Goal: Information Seeking & Learning: Learn about a topic

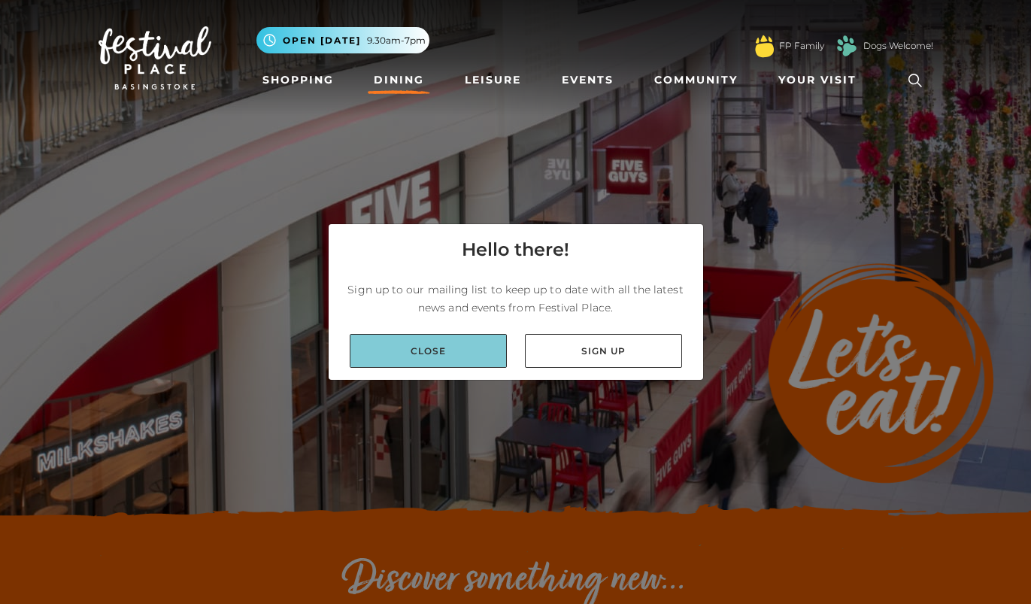
click at [450, 358] on link "Close" at bounding box center [428, 351] width 157 height 34
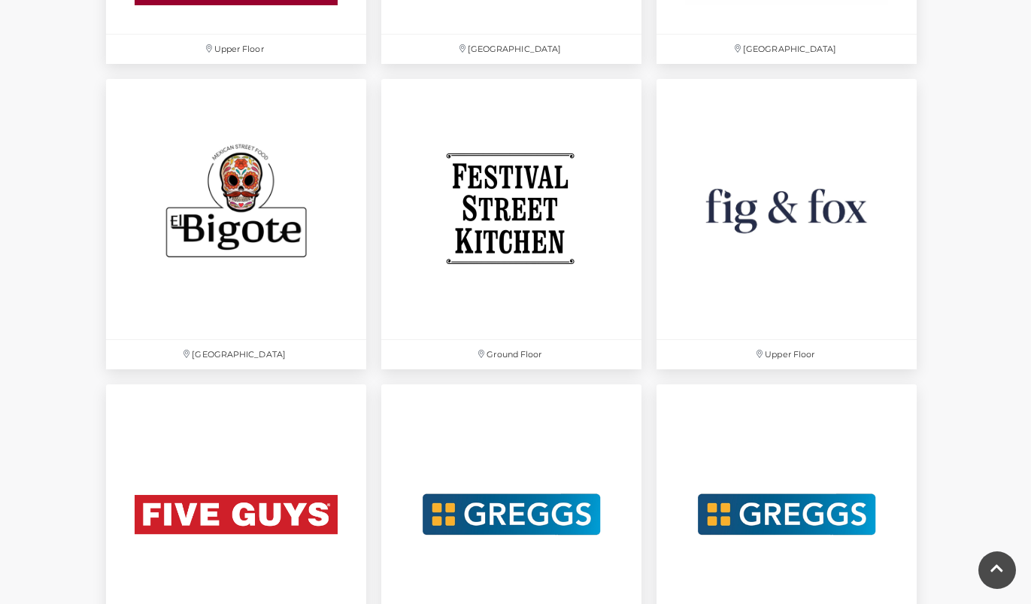
scroll to position [2450, 0]
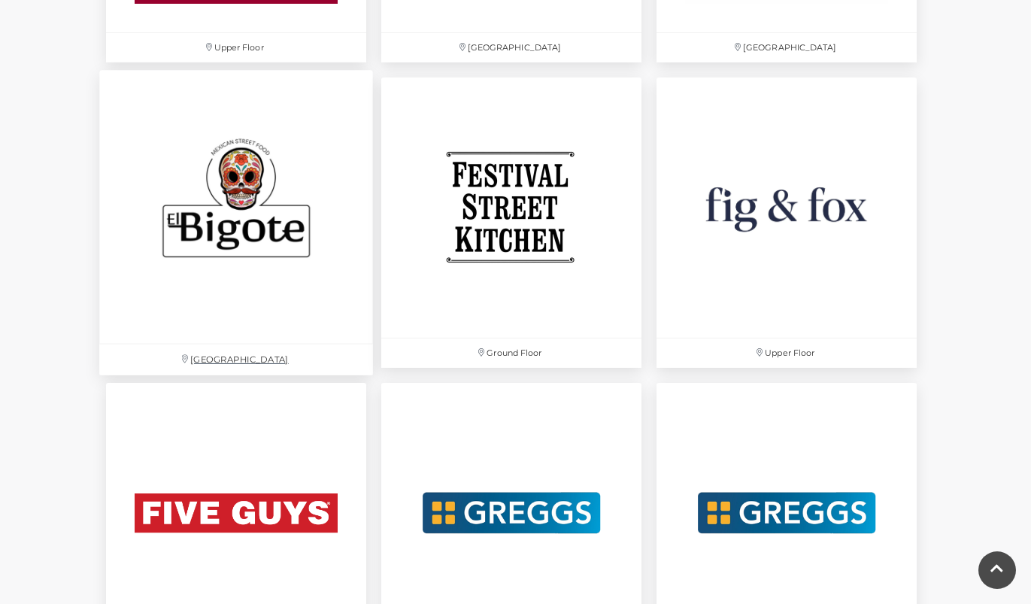
click at [231, 196] on img at bounding box center [236, 207] width 274 height 274
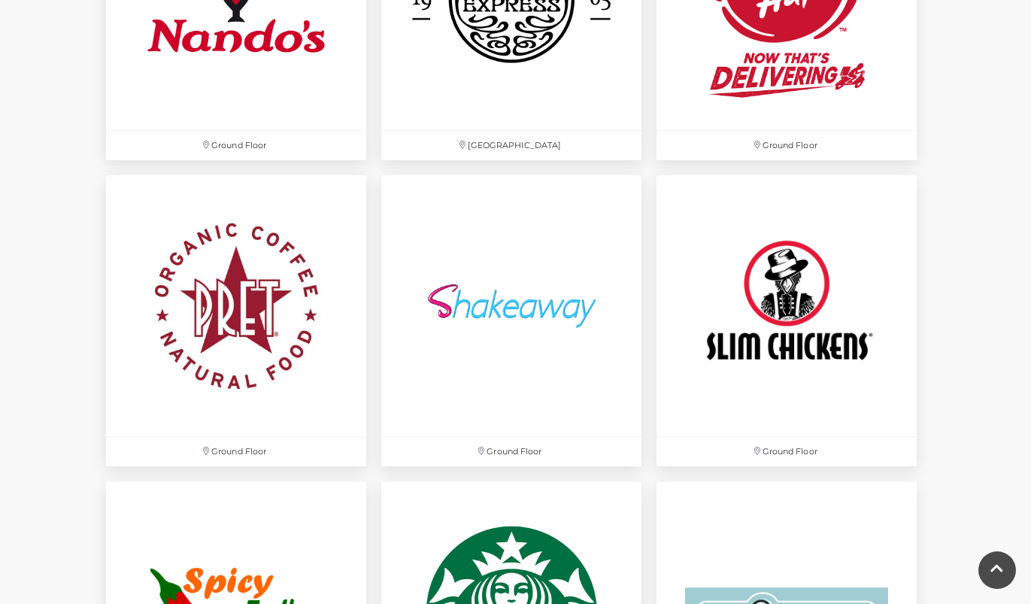
scroll to position [4179, 0]
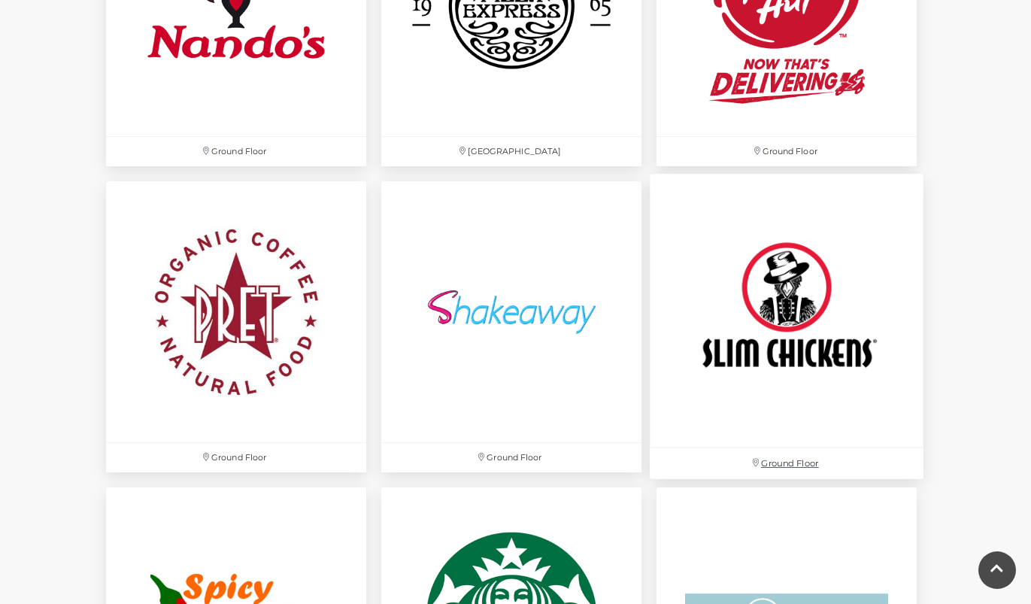
click at [806, 305] on img at bounding box center [787, 311] width 274 height 274
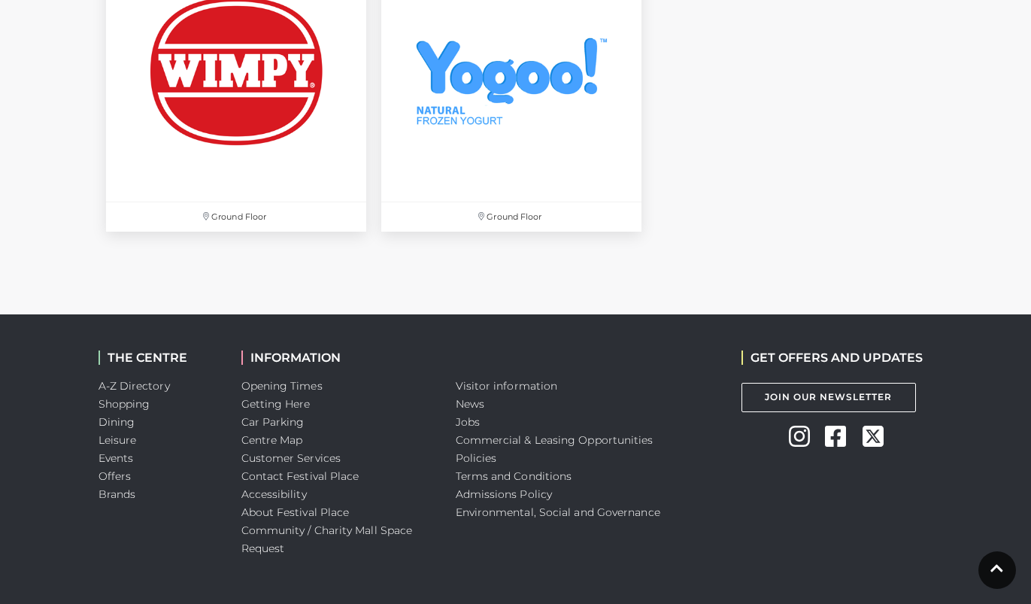
scroll to position [5367, 0]
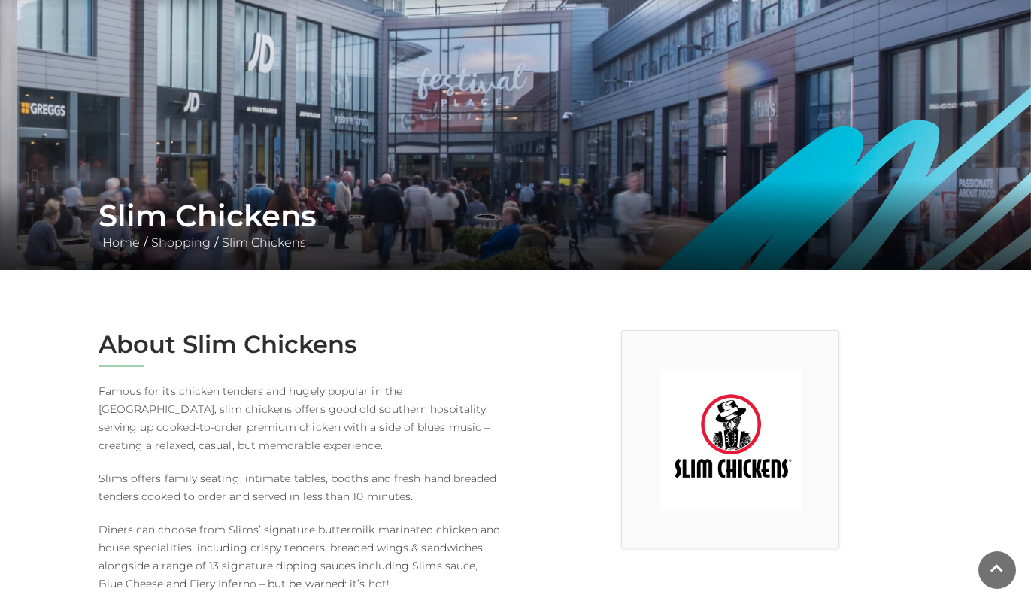
scroll to position [118, 0]
